Goal: Information Seeking & Learning: Learn about a topic

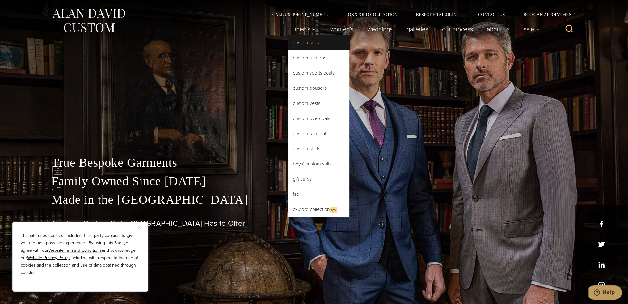
click at [311, 44] on link "Custom Suits" at bounding box center [319, 42] width 62 height 15
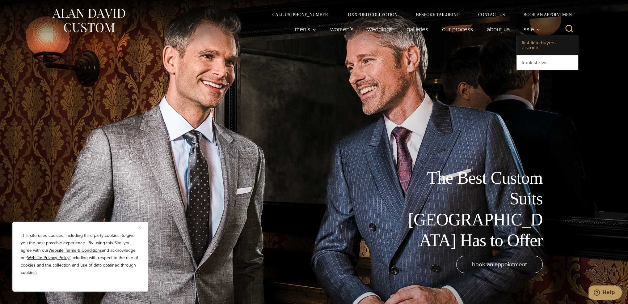
click at [539, 43] on link "First-Time Buyers Discount" at bounding box center [548, 45] width 62 height 20
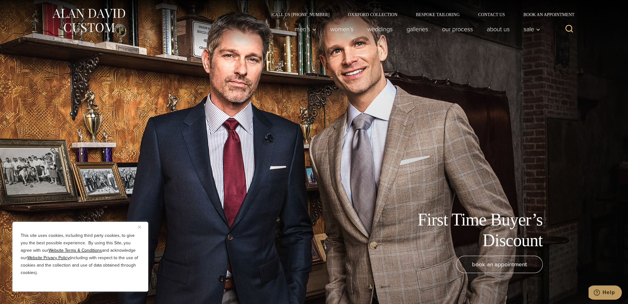
click at [139, 226] on img "Close" at bounding box center [139, 227] width 3 height 3
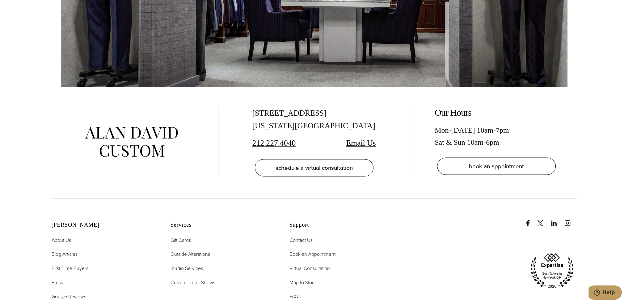
scroll to position [1576, 0]
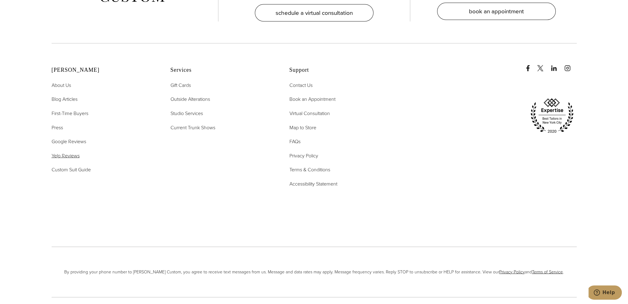
click at [62, 152] on span "Yelp Reviews" at bounding box center [66, 155] width 28 height 7
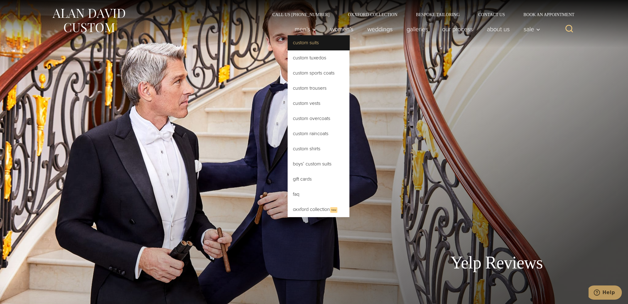
click at [309, 42] on link "Custom Suits" at bounding box center [319, 42] width 62 height 15
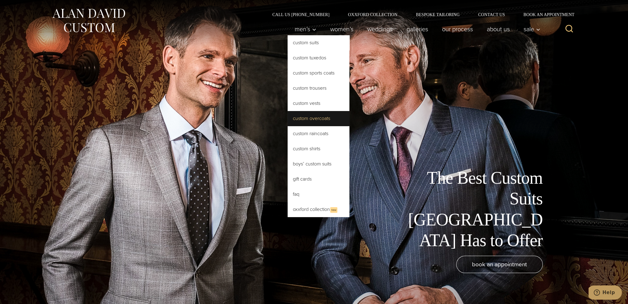
click at [311, 118] on link "Custom Overcoats" at bounding box center [319, 118] width 62 height 15
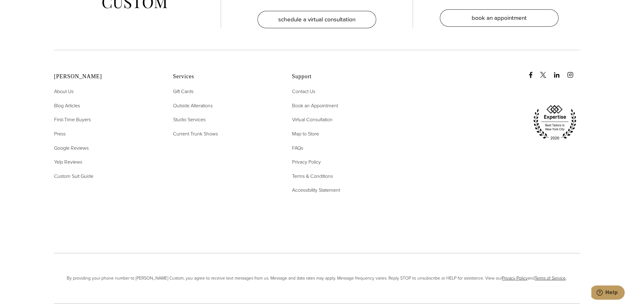
scroll to position [3594, 0]
